Goal: Navigation & Orientation: Find specific page/section

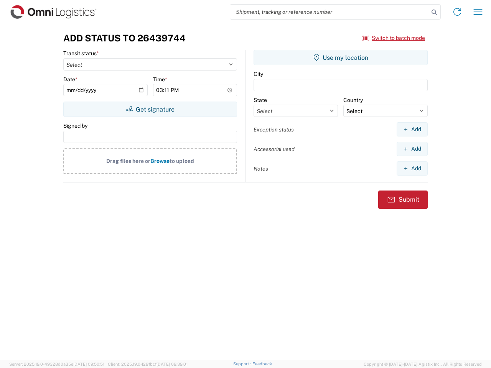
click at [330, 12] on input "search" at bounding box center [329, 12] width 199 height 15
click at [434, 12] on icon at bounding box center [434, 12] width 11 height 11
click at [457, 12] on icon at bounding box center [457, 12] width 12 height 12
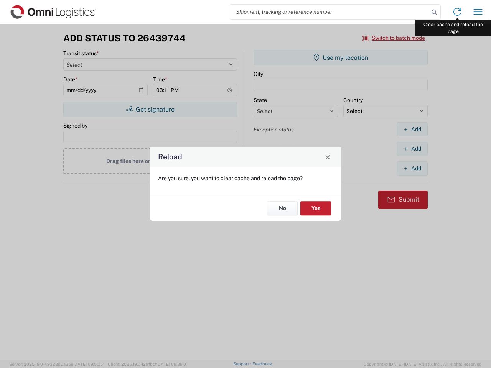
click at [478, 12] on div "Reload Are you sure, you want to clear cache and reload the page? No Yes" at bounding box center [245, 184] width 491 height 368
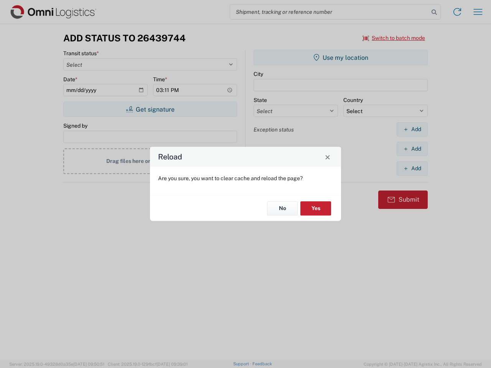
click at [394, 38] on div "Reload Are you sure, you want to clear cache and reload the page? No Yes" at bounding box center [245, 184] width 491 height 368
click at [150, 109] on div "Reload Are you sure, you want to clear cache and reload the page? No Yes" at bounding box center [245, 184] width 491 height 368
click at [341, 58] on div "Reload Are you sure, you want to clear cache and reload the page? No Yes" at bounding box center [245, 184] width 491 height 368
click at [412, 129] on div "Reload Are you sure, you want to clear cache and reload the page? No Yes" at bounding box center [245, 184] width 491 height 368
click at [412, 149] on div "Reload Are you sure, you want to clear cache and reload the page? No Yes" at bounding box center [245, 184] width 491 height 368
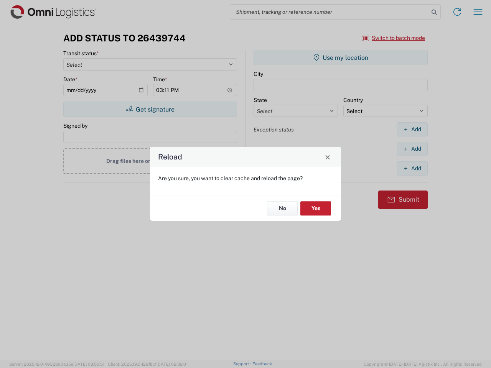
click at [412, 168] on div "Reload Are you sure, you want to clear cache and reload the page? No Yes" at bounding box center [245, 184] width 491 height 368
